Goal: Information Seeking & Learning: Compare options

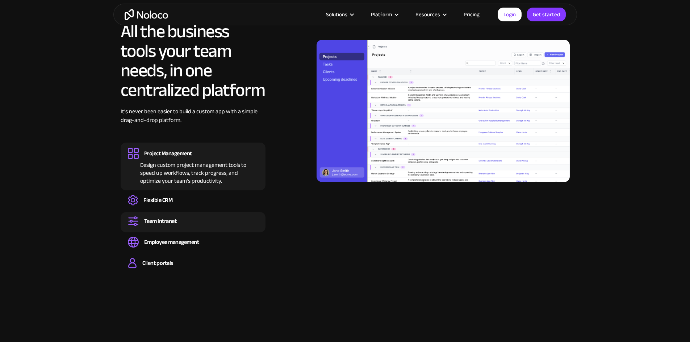
scroll to position [697, 0]
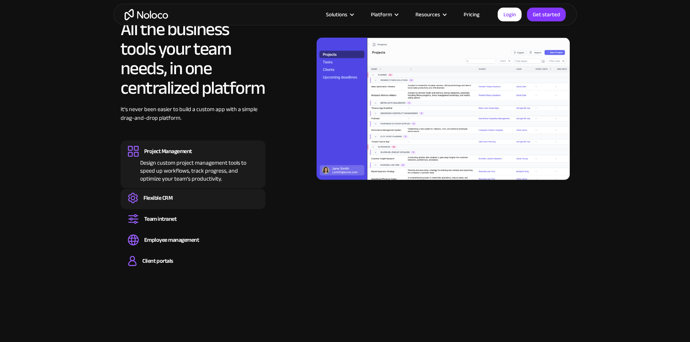
click at [150, 202] on div "Flexible CRM" at bounding box center [157, 198] width 29 height 8
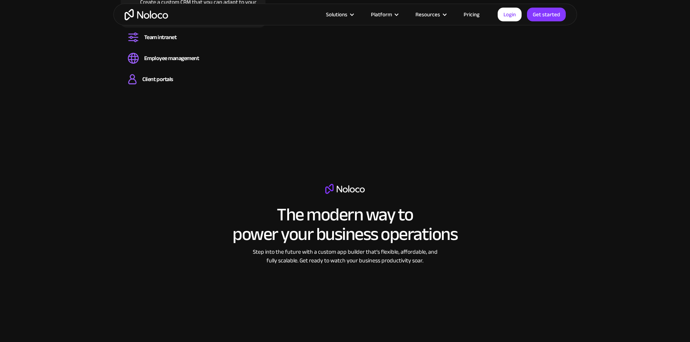
scroll to position [887, 0]
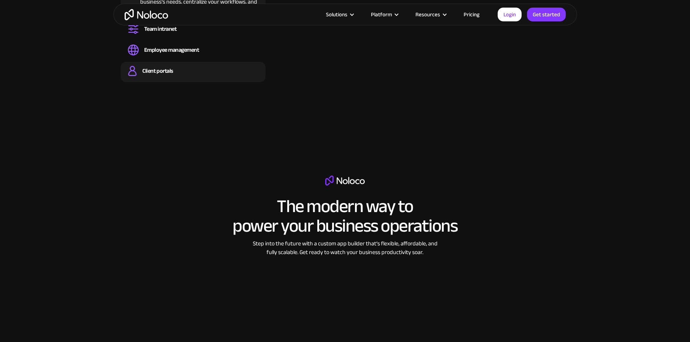
click at [159, 75] on div "Client portals" at bounding box center [157, 71] width 30 height 8
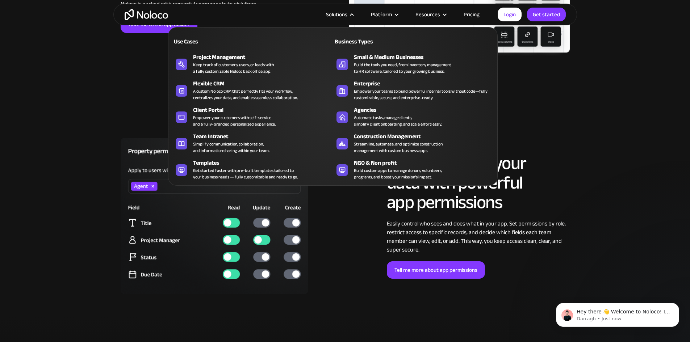
scroll to position [0, 0]
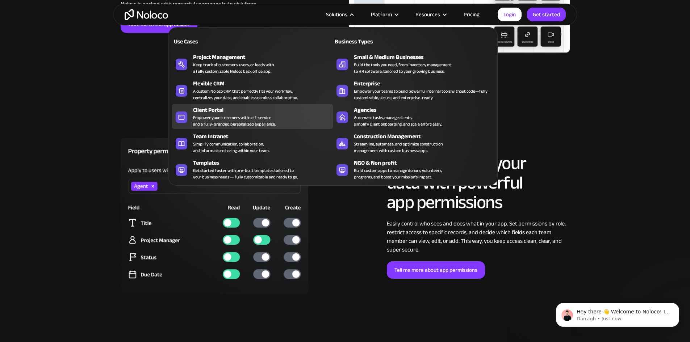
click at [216, 121] on div "Empower your customers with self-service and a fully-branded personalized exper…" at bounding box center [234, 120] width 83 height 13
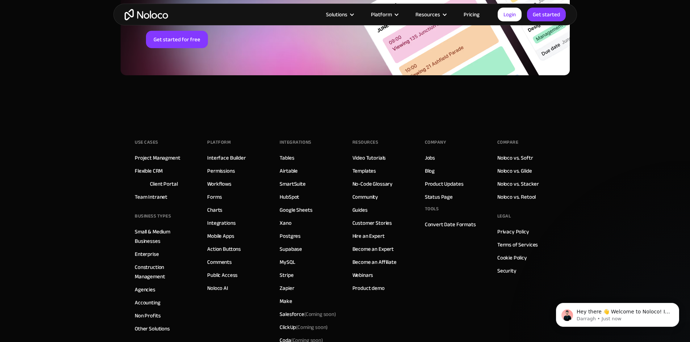
scroll to position [3973, 0]
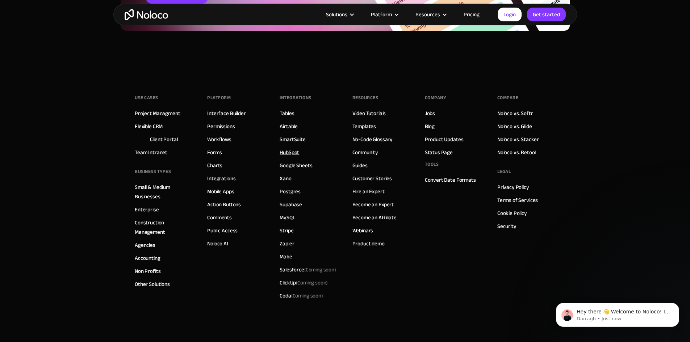
click at [291, 154] on link "HubSpot" at bounding box center [289, 152] width 20 height 9
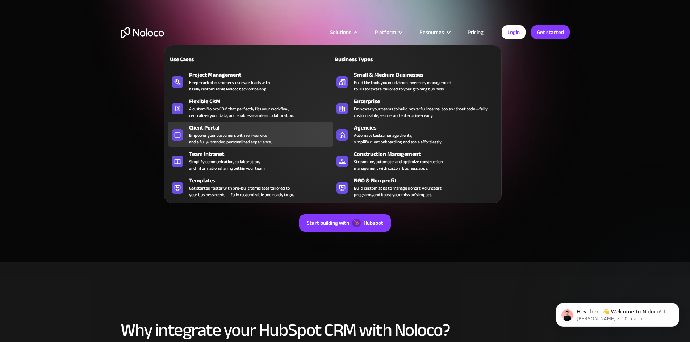
click at [213, 140] on div "Empower your customers with self-service and a fully-branded personalized exper…" at bounding box center [230, 138] width 83 height 13
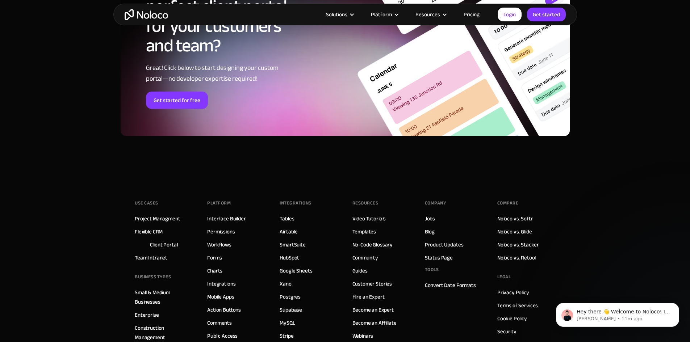
scroll to position [3901, 0]
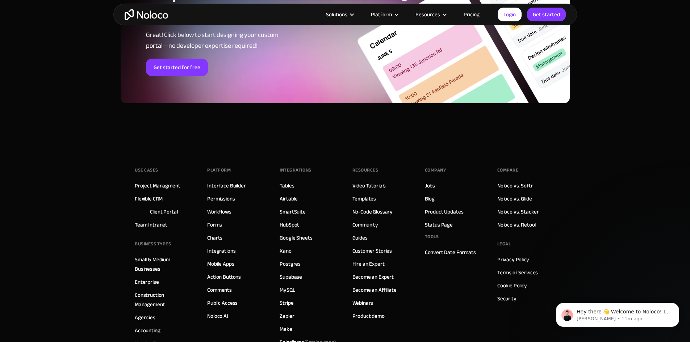
click at [508, 184] on link "Noloco vs. Softr" at bounding box center [515, 185] width 36 height 9
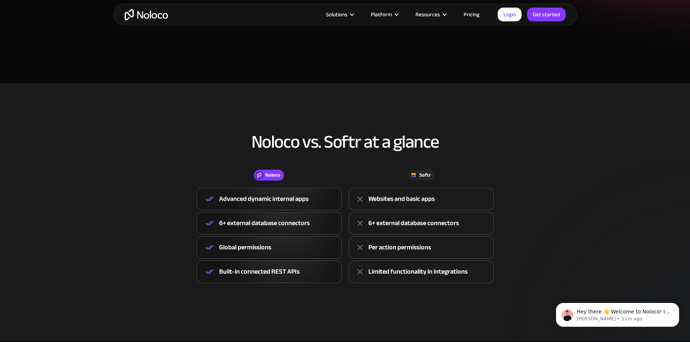
scroll to position [199, 0]
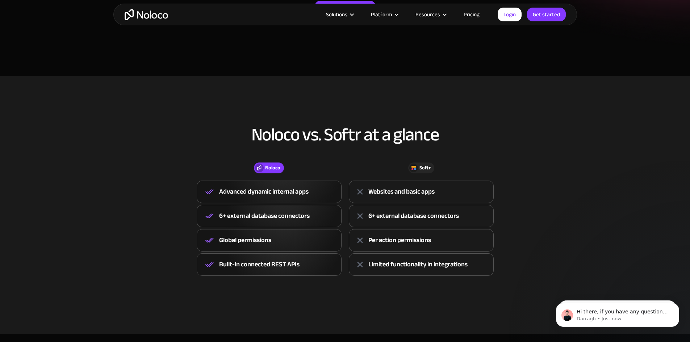
click at [405, 240] on div "Per action permissions" at bounding box center [399, 240] width 63 height 11
click at [285, 239] on div "Global permissions" at bounding box center [269, 240] width 145 height 22
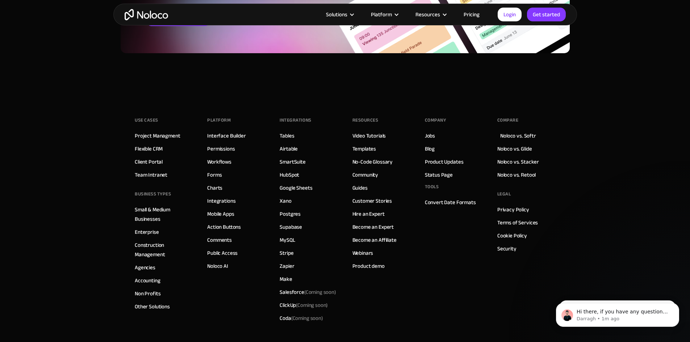
scroll to position [2018, 0]
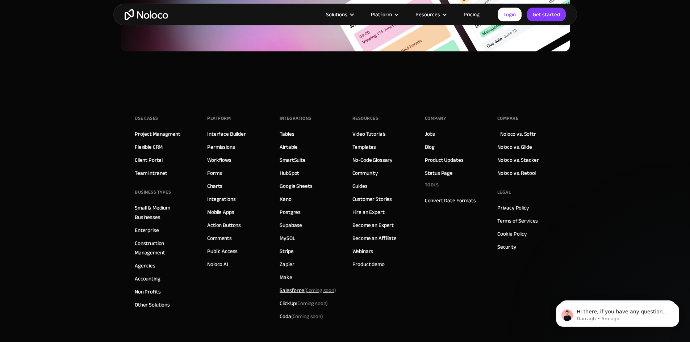
click at [295, 291] on div "Salesforce (Coming soon)" at bounding box center [307, 290] width 56 height 9
